Goal: Transaction & Acquisition: Purchase product/service

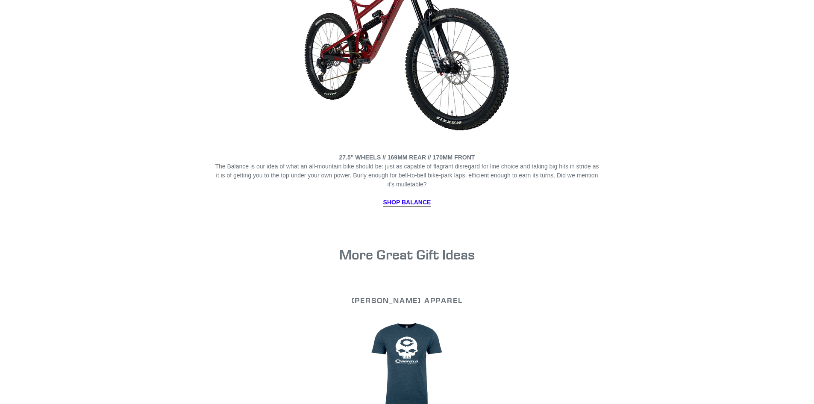
scroll to position [3246, 0]
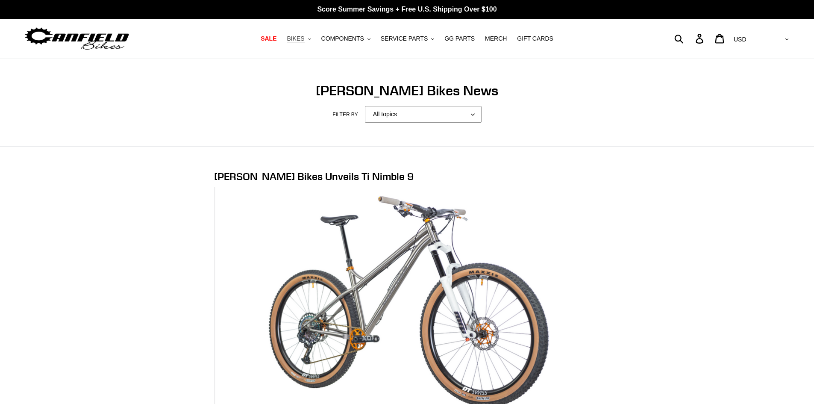
click at [304, 35] on span "BIKES" at bounding box center [296, 38] width 18 height 7
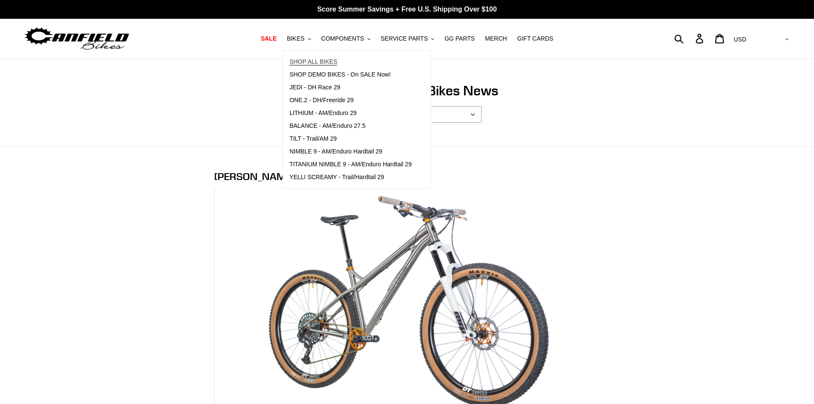
click at [309, 57] on link "SHOP ALL BIKES" at bounding box center [350, 62] width 135 height 13
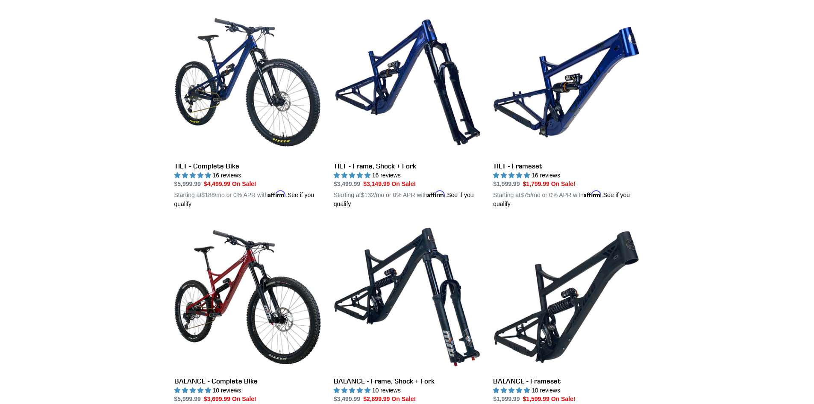
scroll to position [256, 0]
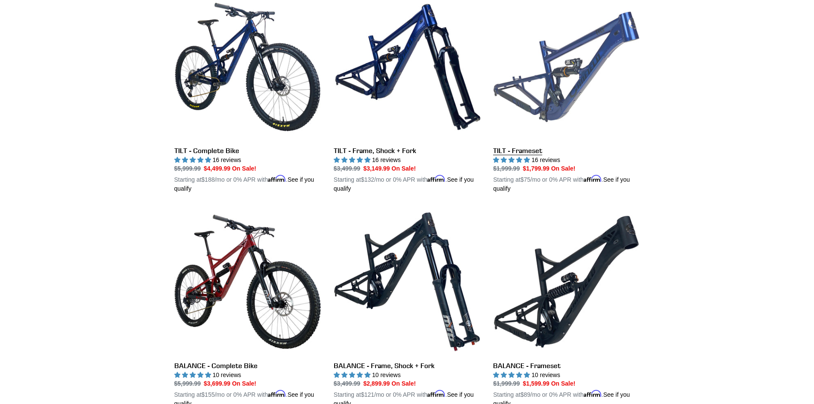
click at [515, 152] on link "TILT - Frameset" at bounding box center [566, 94] width 146 height 200
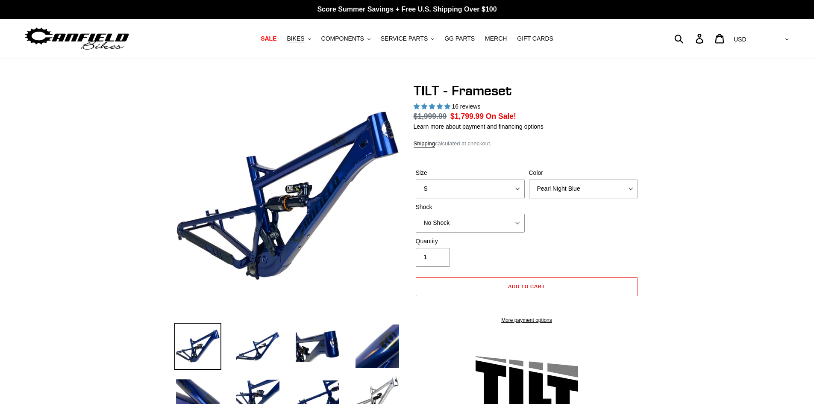
select select "highest-rating"
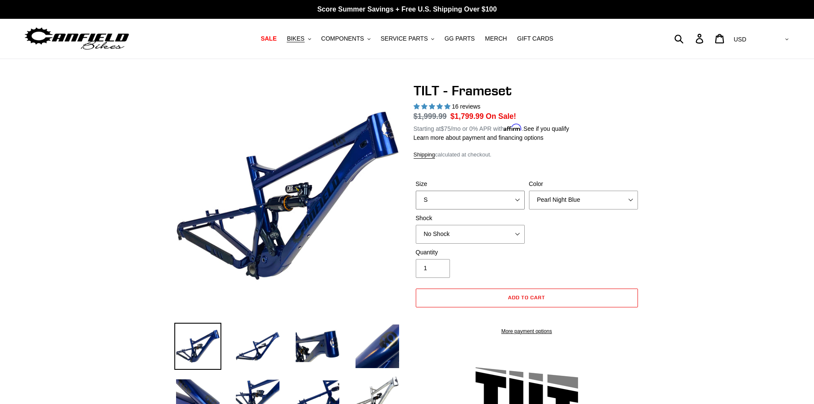
click at [506, 205] on select "S M L XL" at bounding box center [470, 199] width 109 height 19
select select "XL"
click at [416, 190] on select "S M L XL" at bounding box center [470, 199] width 109 height 19
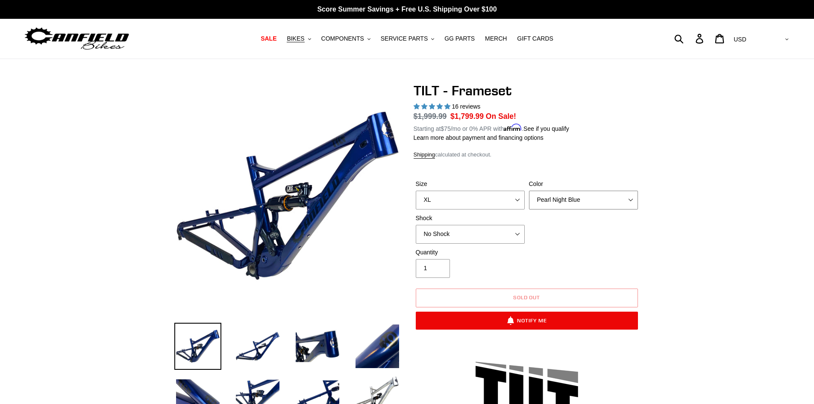
click at [568, 207] on select "Pearl Night Blue Stealth Silver" at bounding box center [583, 199] width 109 height 19
select select "Stealth Silver"
click at [529, 190] on select "Pearl Night Blue Stealth Silver" at bounding box center [583, 199] width 109 height 19
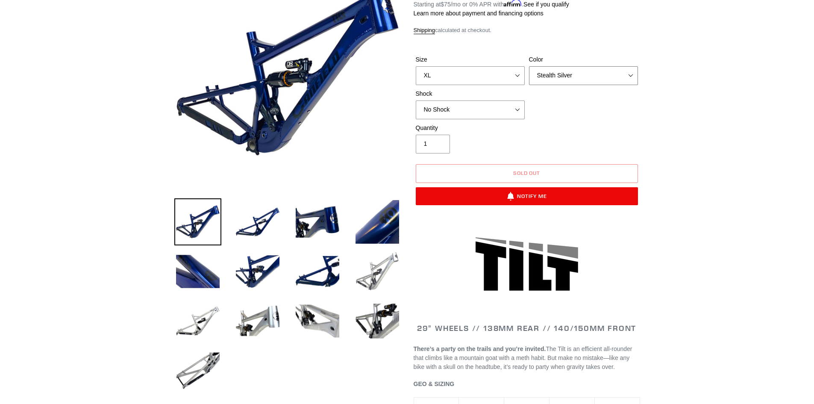
scroll to position [128, 0]
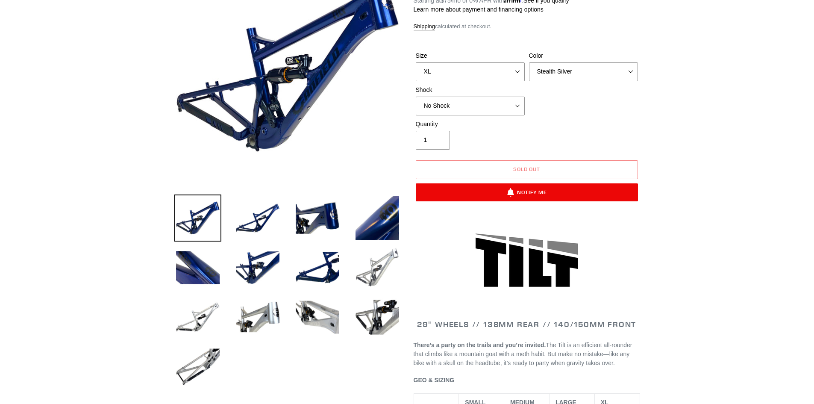
click at [382, 283] on img at bounding box center [377, 267] width 47 height 47
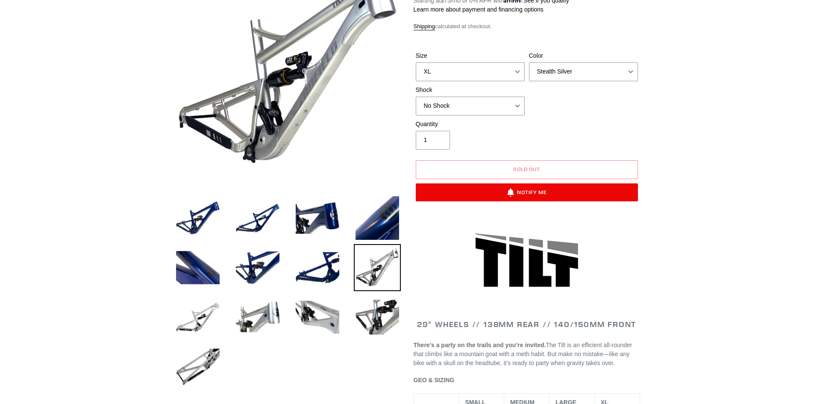
scroll to position [0, 0]
